Goal: Check status: Check status

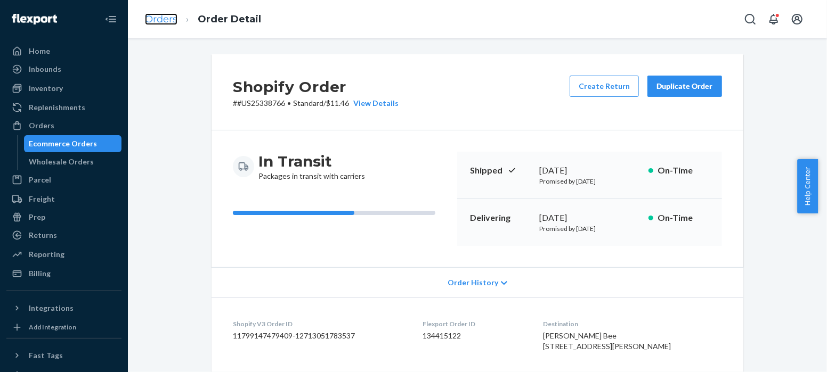
click at [167, 17] on link "Orders" at bounding box center [161, 19] width 32 height 12
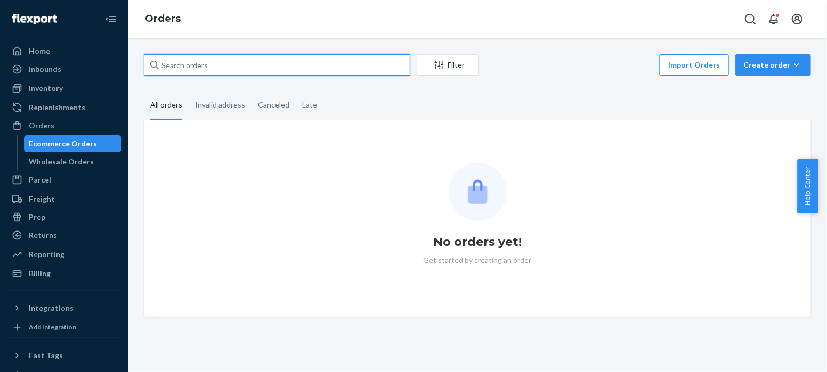
click at [213, 64] on input "text" at bounding box center [277, 64] width 266 height 21
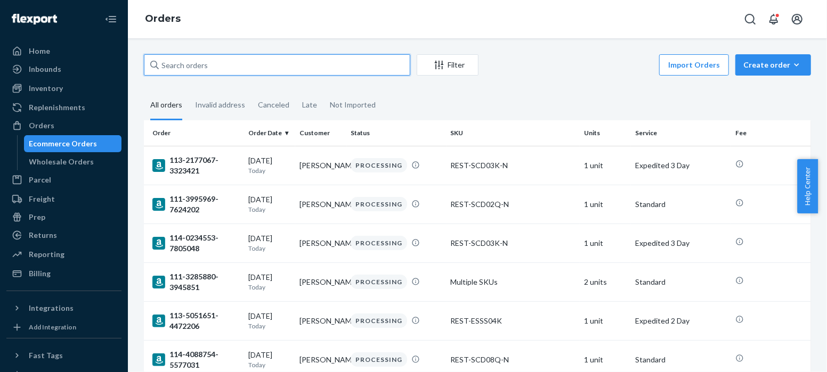
paste input "US25337860"
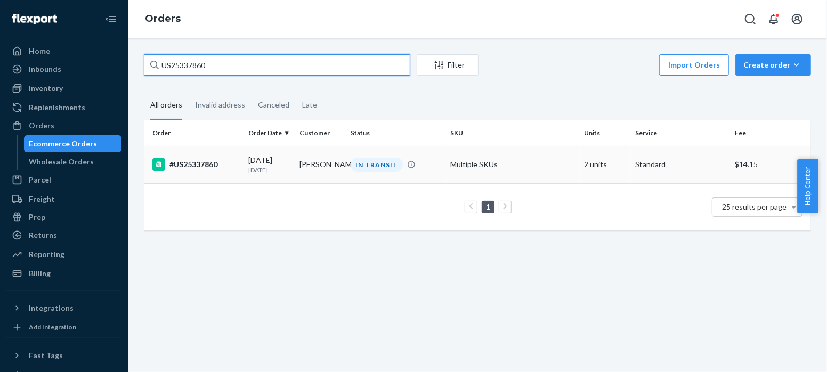
type input "US25337860"
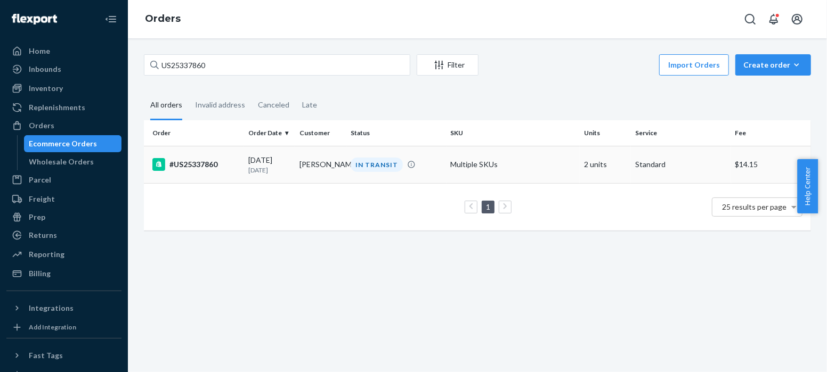
click at [208, 161] on div "#US25337860" at bounding box center [195, 164] width 87 height 13
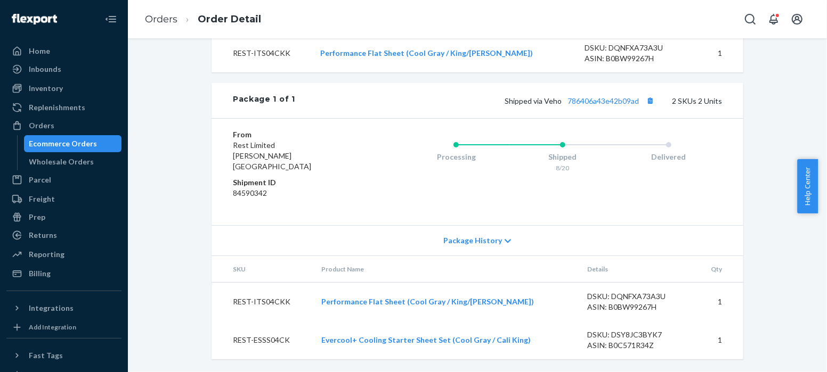
scroll to position [470, 0]
click at [614, 105] on link "786406a43e42b09ad" at bounding box center [602, 100] width 71 height 9
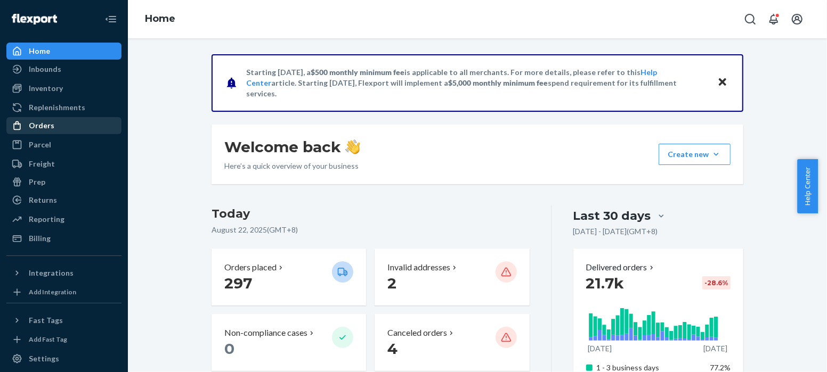
click at [68, 127] on div "Orders" at bounding box center [63, 125] width 113 height 15
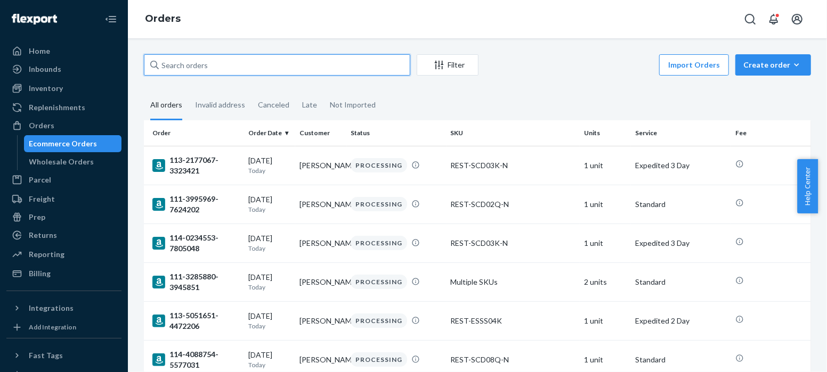
click at [233, 66] on input "text" at bounding box center [277, 64] width 266 height 21
click at [199, 62] on input "text" at bounding box center [277, 64] width 266 height 21
paste input "US25337939"
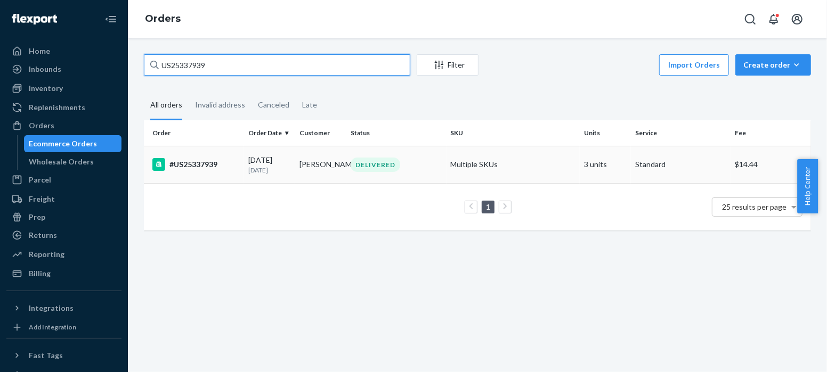
type input "US25337939"
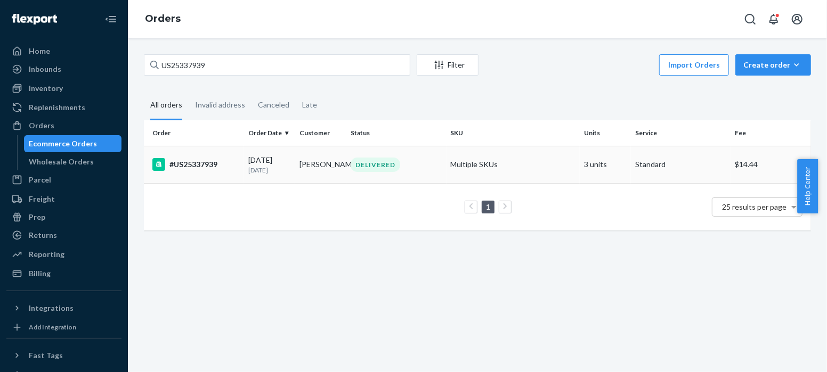
click at [190, 161] on div "#US25337939" at bounding box center [195, 164] width 87 height 13
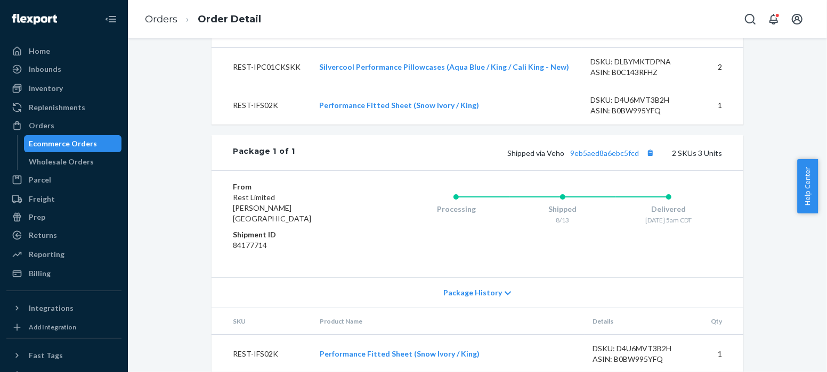
scroll to position [470, 0]
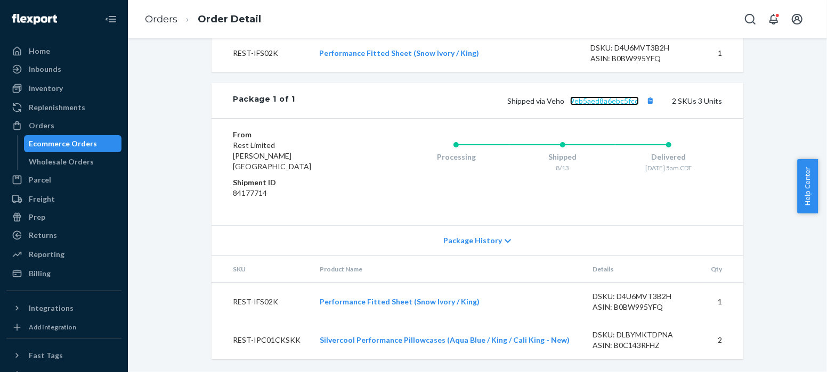
click at [593, 105] on link "9eb5aed8a6ebc5fcd" at bounding box center [604, 100] width 69 height 9
click at [162, 19] on link "Orders" at bounding box center [161, 19] width 32 height 12
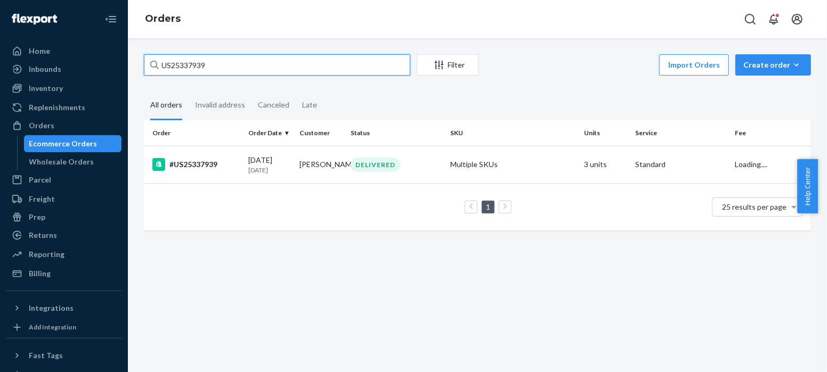
drag, startPoint x: 221, startPoint y: 66, endPoint x: 150, endPoint y: 69, distance: 70.9
click at [150, 69] on div "US25337939" at bounding box center [277, 64] width 266 height 21
paste input "8198"
type input "US25338198"
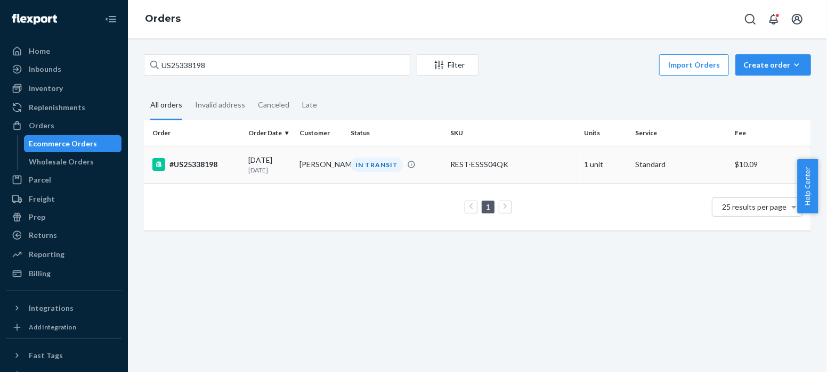
click at [201, 166] on div "#US25338198" at bounding box center [195, 164] width 87 height 13
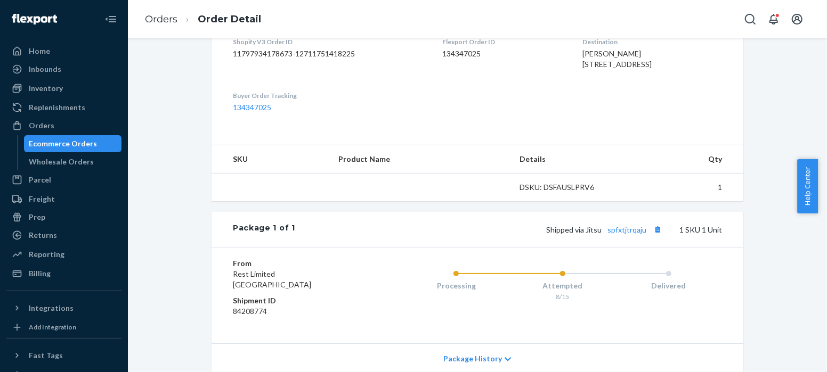
scroll to position [372, 0]
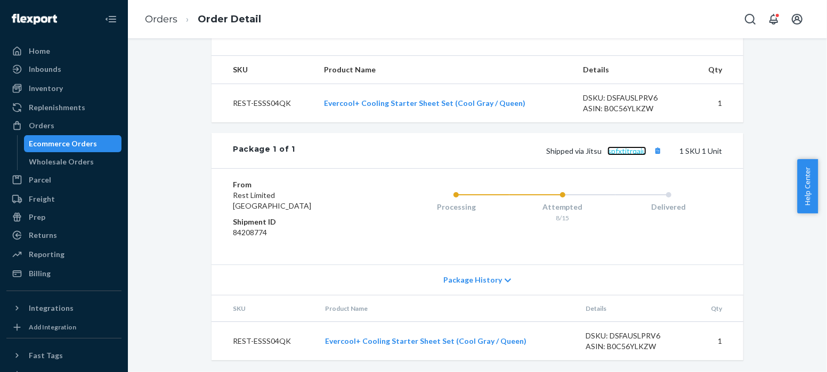
click at [616, 156] on link "spfxtjtrqaju" at bounding box center [626, 150] width 39 height 9
click at [166, 18] on link "Orders" at bounding box center [161, 19] width 32 height 12
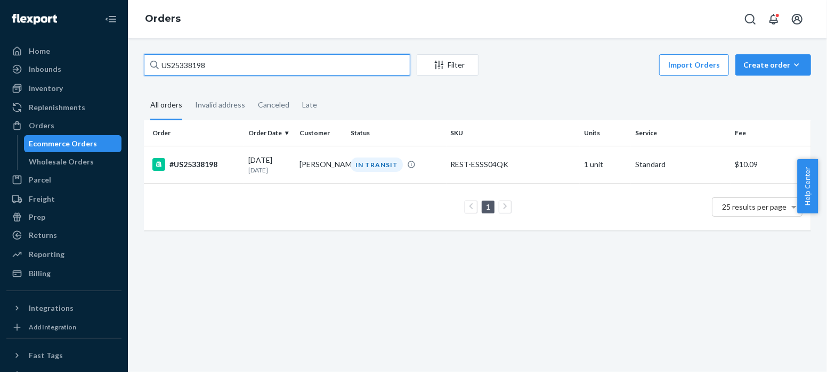
drag, startPoint x: 216, startPoint y: 67, endPoint x: 132, endPoint y: 64, distance: 84.2
click at [132, 64] on div "US25338198 Filter Import Orders Create order Ecommerce order Removal order All …" at bounding box center [477, 205] width 699 height 334
paste input "870"
type input "US25338870"
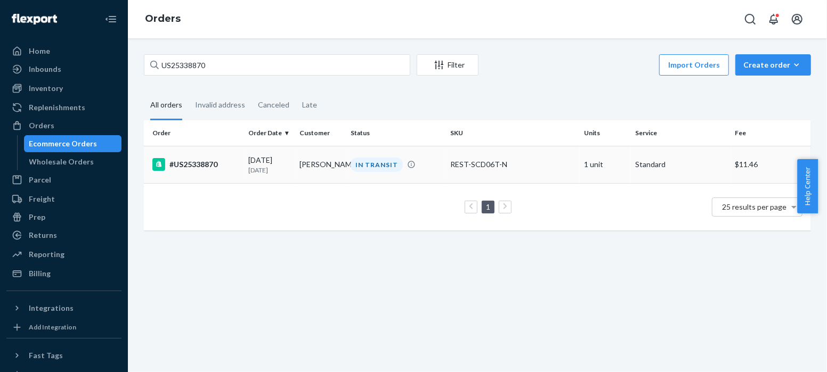
click at [198, 167] on div "#US25338870" at bounding box center [195, 164] width 87 height 13
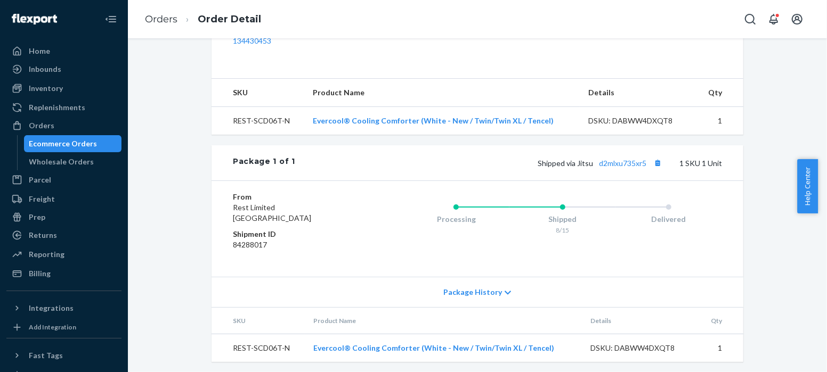
scroll to position [372, 0]
click at [604, 161] on link "d2mlxu735xr5" at bounding box center [622, 161] width 47 height 9
click at [159, 19] on link "Orders" at bounding box center [161, 19] width 32 height 12
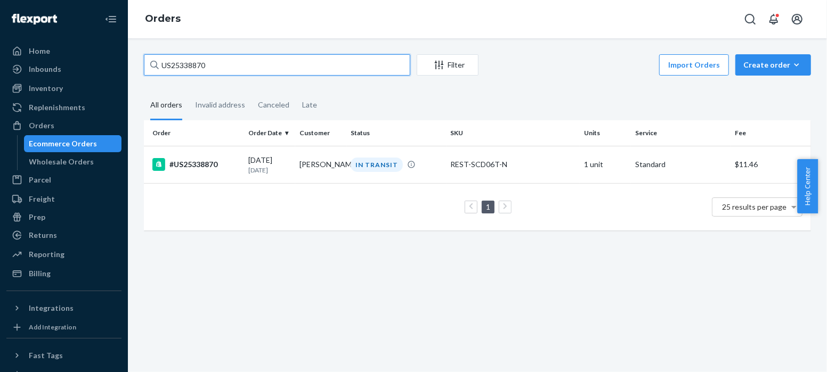
drag, startPoint x: 217, startPoint y: 68, endPoint x: 142, endPoint y: 62, distance: 75.3
click at [142, 62] on div "US25338870 Filter Import Orders Create order Ecommerce order Removal order All …" at bounding box center [477, 147] width 683 height 187
paste input "766"
drag, startPoint x: 219, startPoint y: 66, endPoint x: 124, endPoint y: 66, distance: 95.4
click at [124, 66] on div "Home Inbounds Shipping Plans Problems Inventory Products Replenishments Orders …" at bounding box center [413, 186] width 827 height 372
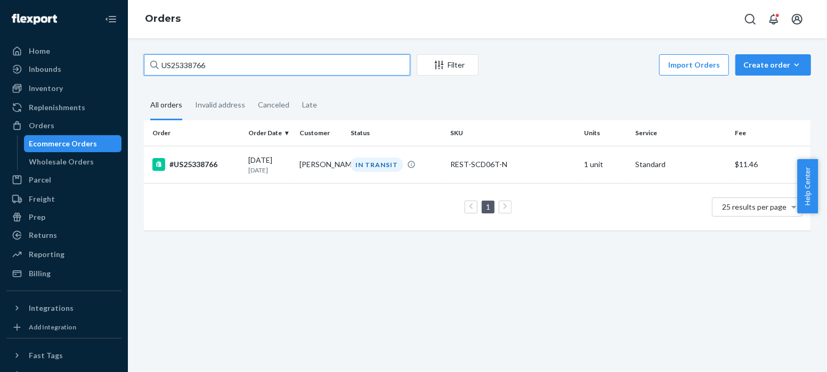
paste input "PD1133459"
type input "PD1133459"
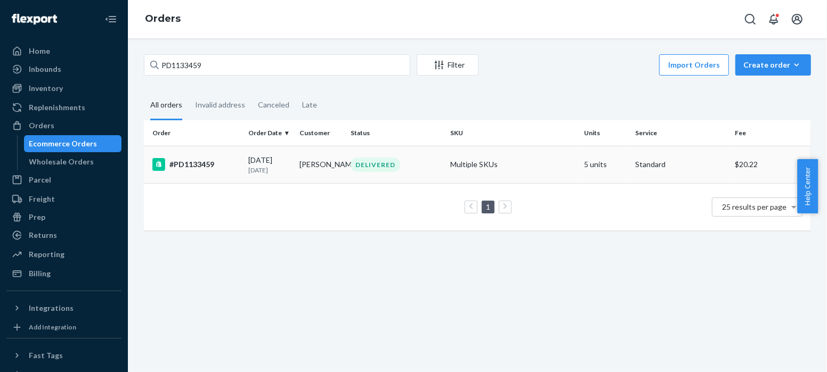
click at [205, 164] on div "#PD1133459" at bounding box center [195, 164] width 87 height 13
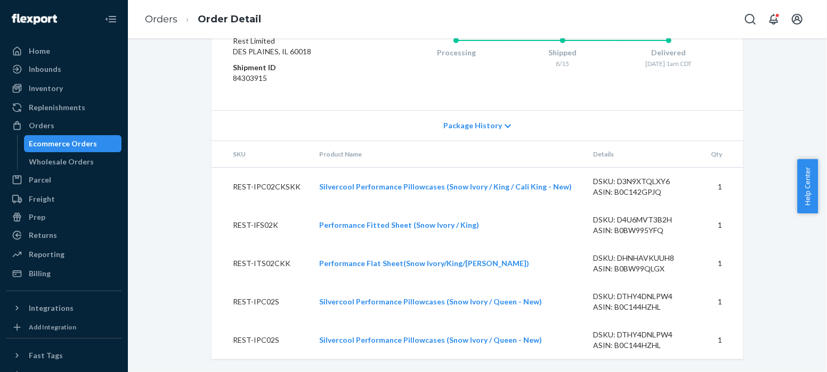
scroll to position [464, 0]
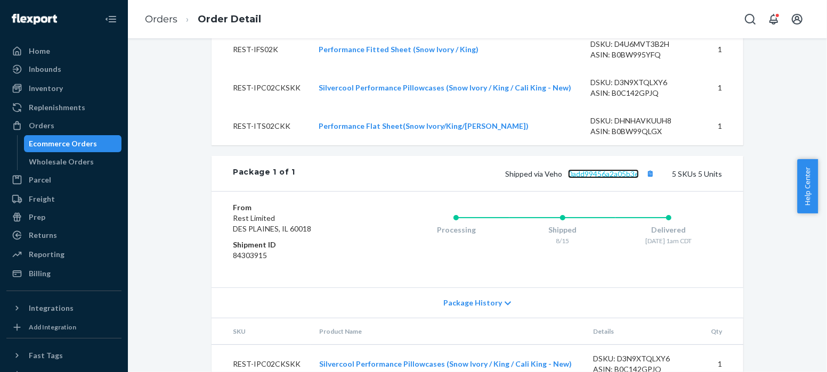
click at [599, 178] on link "0add99456a2a05b3e" at bounding box center [603, 173] width 71 height 9
click at [163, 18] on link "Orders" at bounding box center [161, 19] width 32 height 12
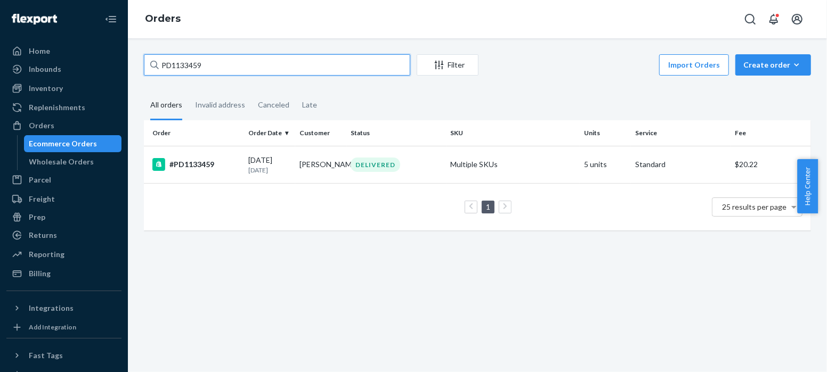
drag, startPoint x: 214, startPoint y: 67, endPoint x: 132, endPoint y: 59, distance: 82.5
click at [132, 59] on div "PD1133459 Filter Import Orders Create order Ecommerce order Removal order All o…" at bounding box center [477, 205] width 699 height 334
paste input "2691896"
type input "PD2691896"
